Goal: Complete application form

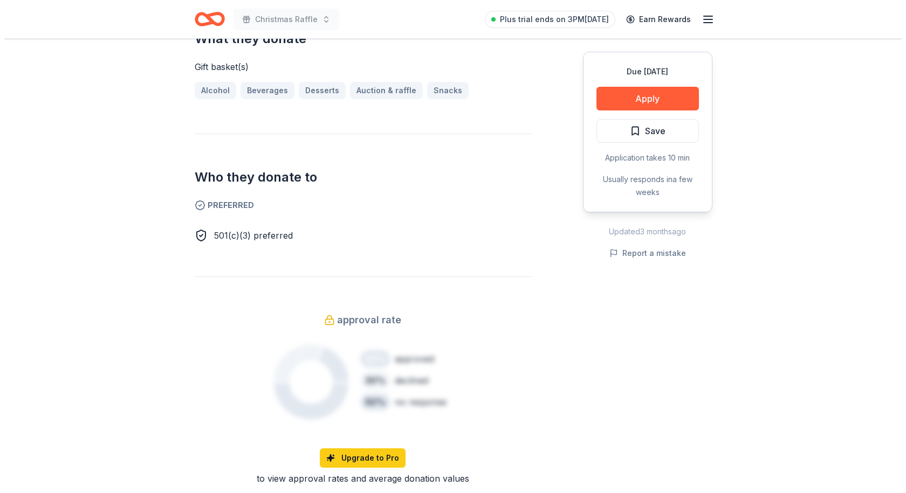
scroll to position [377, 0]
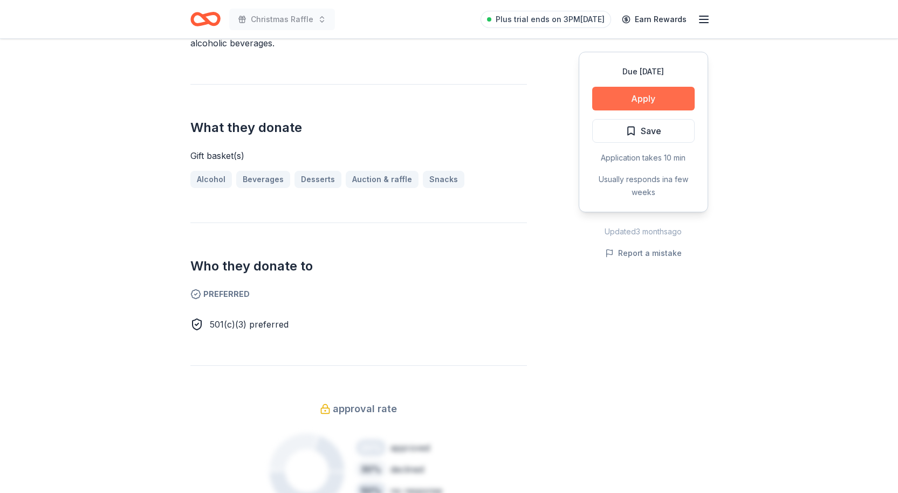
click at [648, 102] on button "Apply" at bounding box center [643, 99] width 102 height 24
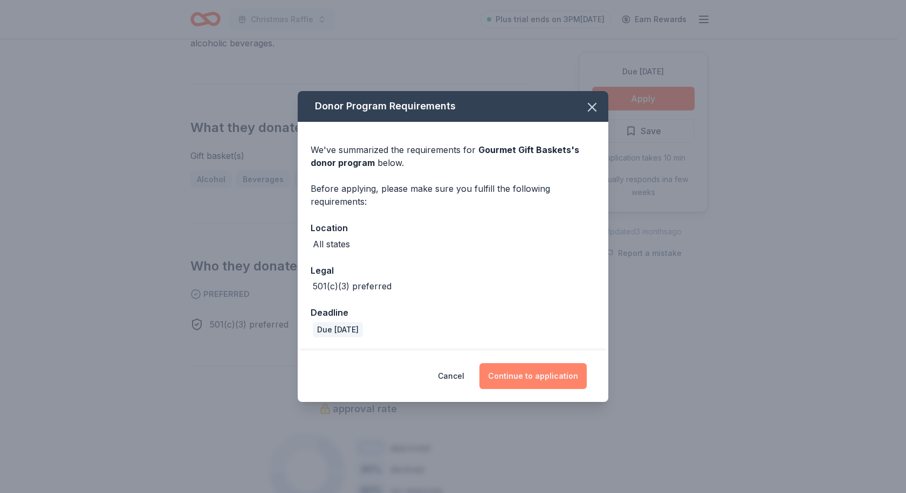
click at [534, 378] on button "Continue to application" at bounding box center [532, 376] width 107 height 26
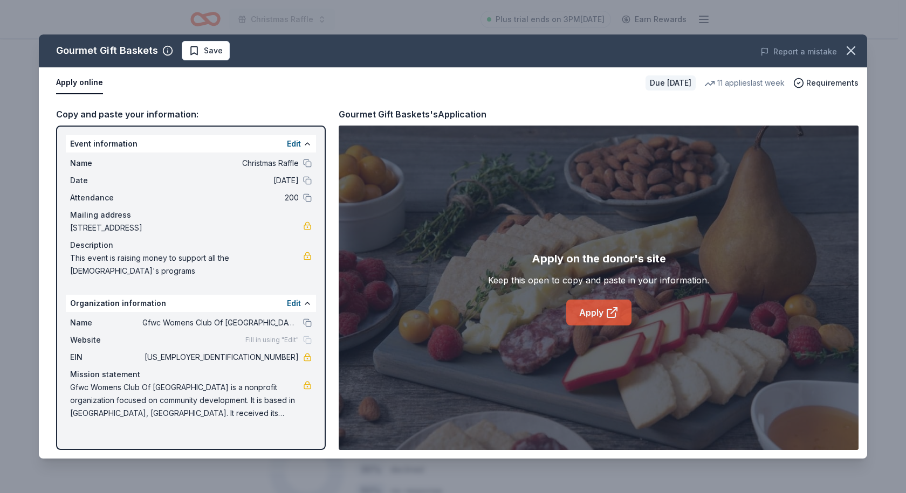
click at [589, 311] on link "Apply" at bounding box center [598, 313] width 65 height 26
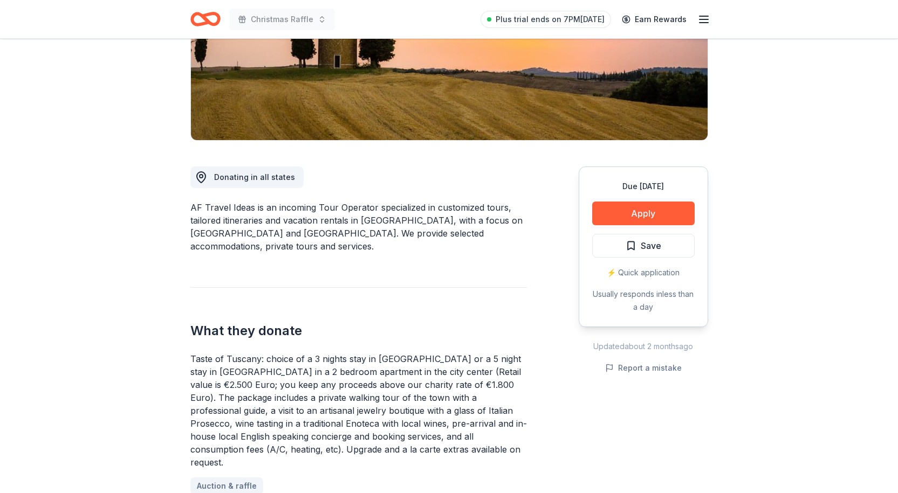
scroll to position [216, 0]
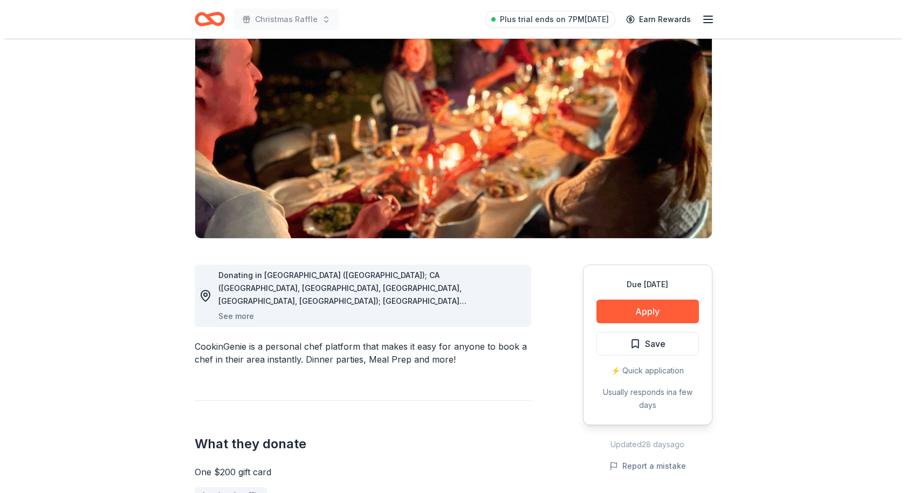
scroll to position [108, 0]
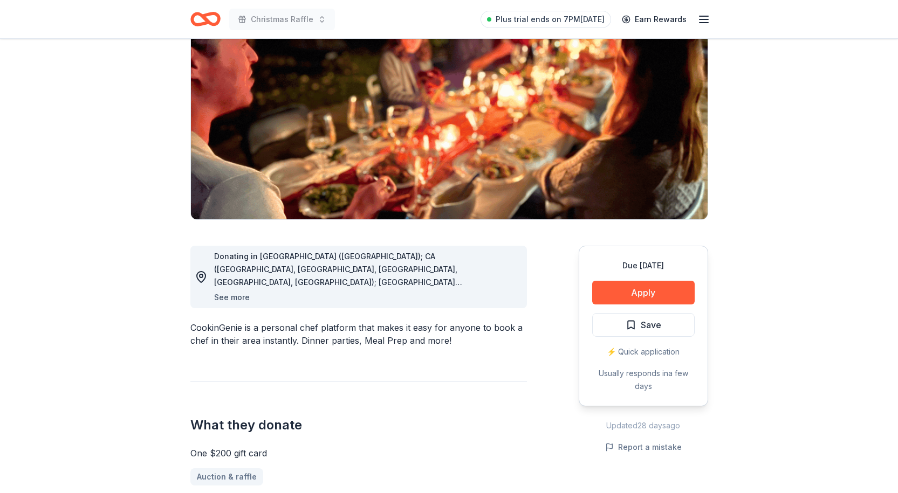
click at [241, 300] on button "See more" at bounding box center [232, 297] width 36 height 13
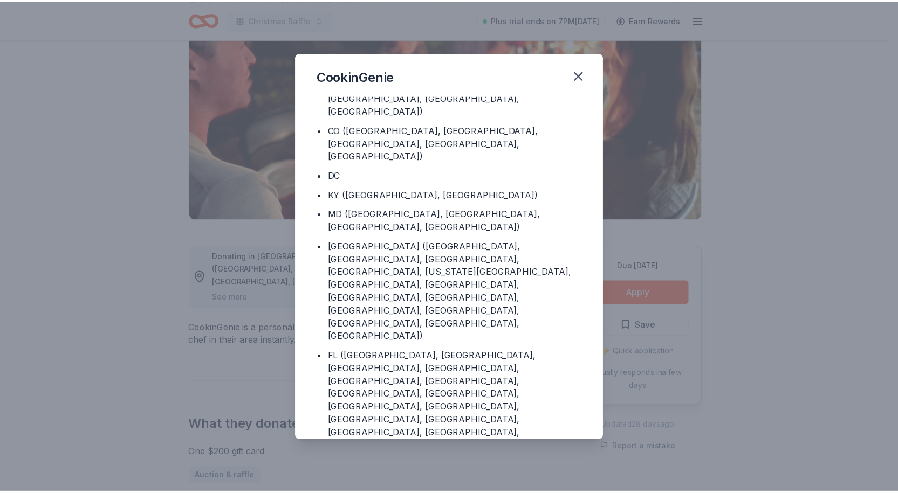
scroll to position [56, 0]
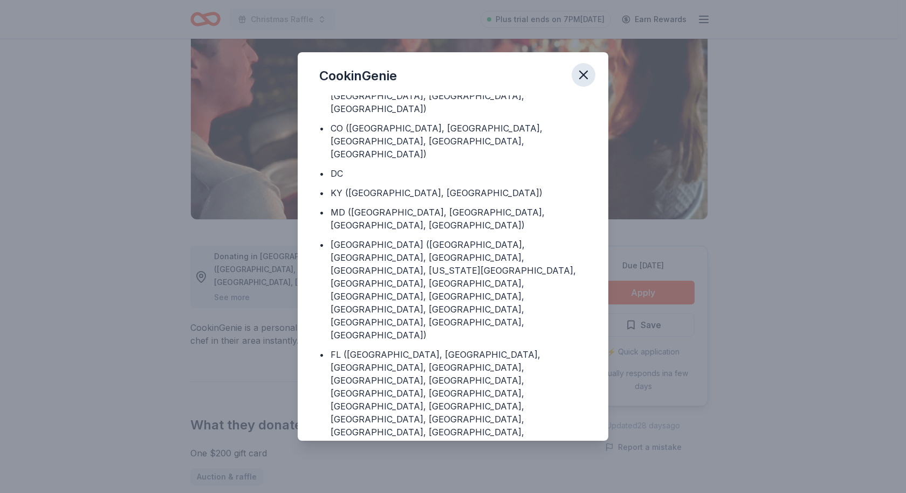
click at [582, 75] on icon "button" at bounding box center [583, 74] width 15 height 15
